Goal: Transaction & Acquisition: Book appointment/travel/reservation

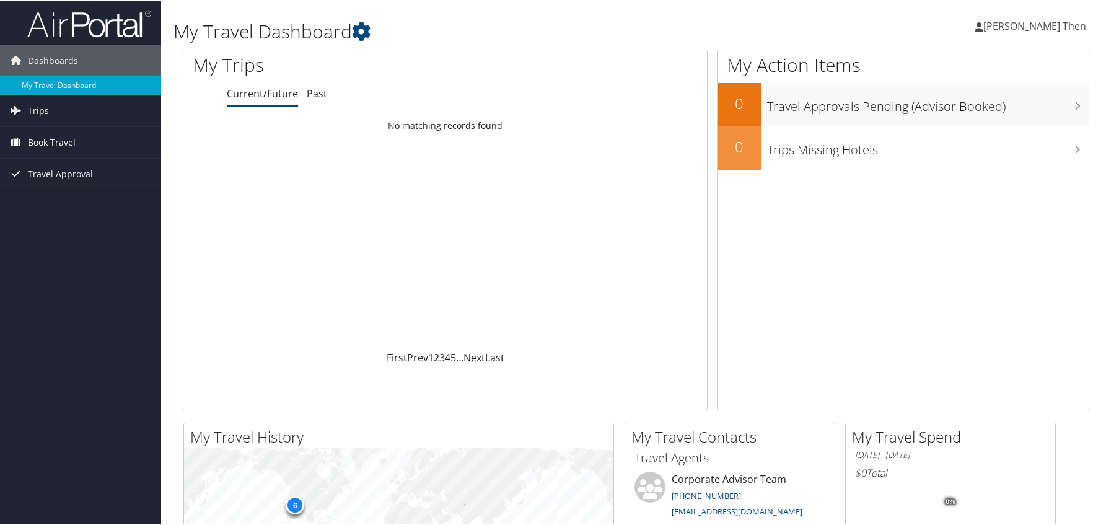
click at [70, 138] on span "Book Travel" at bounding box center [52, 141] width 48 height 31
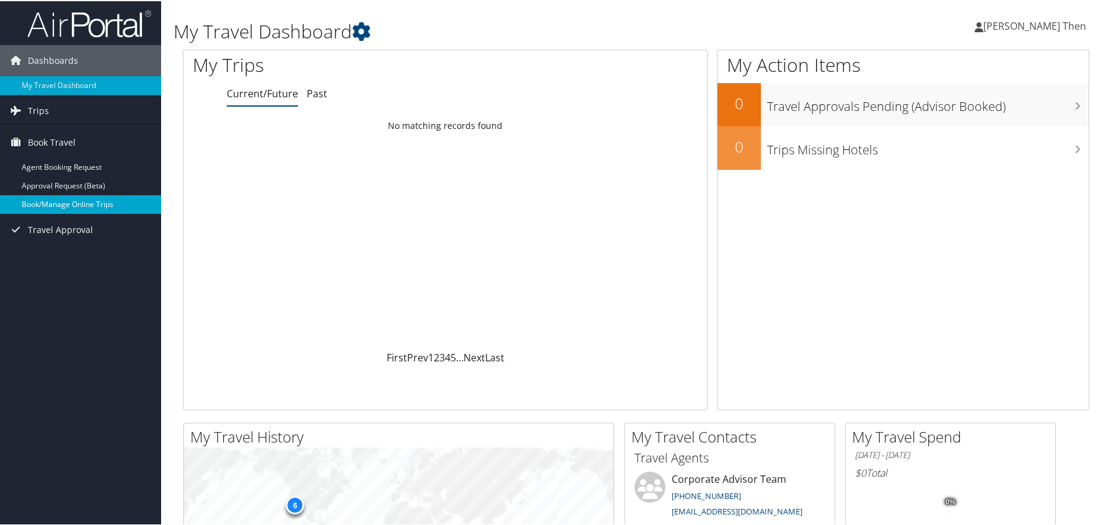
click at [79, 199] on link "Book/Manage Online Trips" at bounding box center [80, 203] width 161 height 19
